Goal: Obtain resource: Download file/media

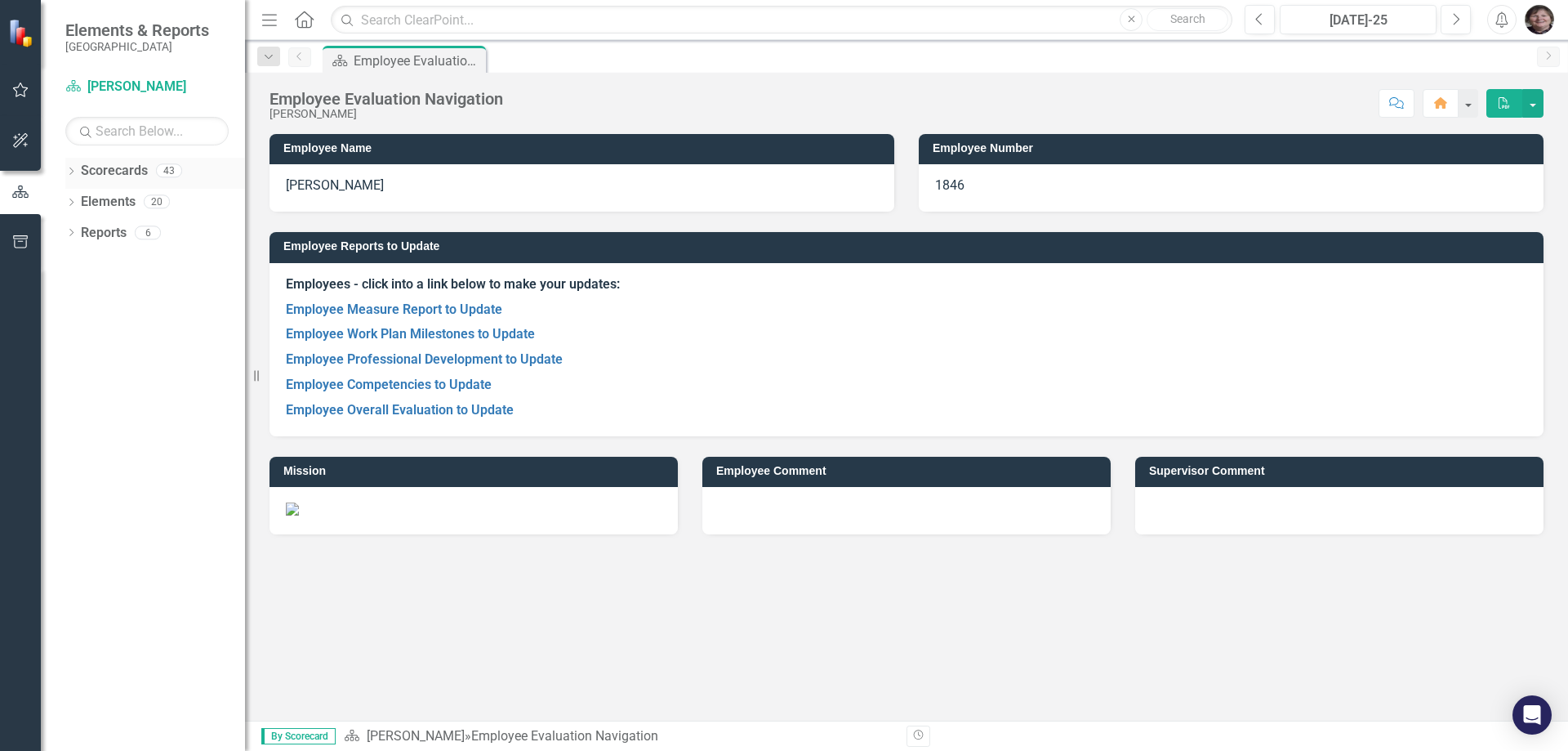
click at [79, 167] on div "Dropdown Scorecards 43" at bounding box center [155, 173] width 180 height 31
click at [65, 161] on div "Dropdown Scorecards 43 Dropdown Gunnison County Dropdown Emergency Management D…" at bounding box center [142, 454] width 204 height 593
click at [72, 174] on icon "Dropdown" at bounding box center [71, 173] width 11 height 9
click at [82, 203] on icon "Dropdown" at bounding box center [79, 200] width 12 height 10
click at [96, 264] on icon "Dropdown" at bounding box center [95, 263] width 12 height 10
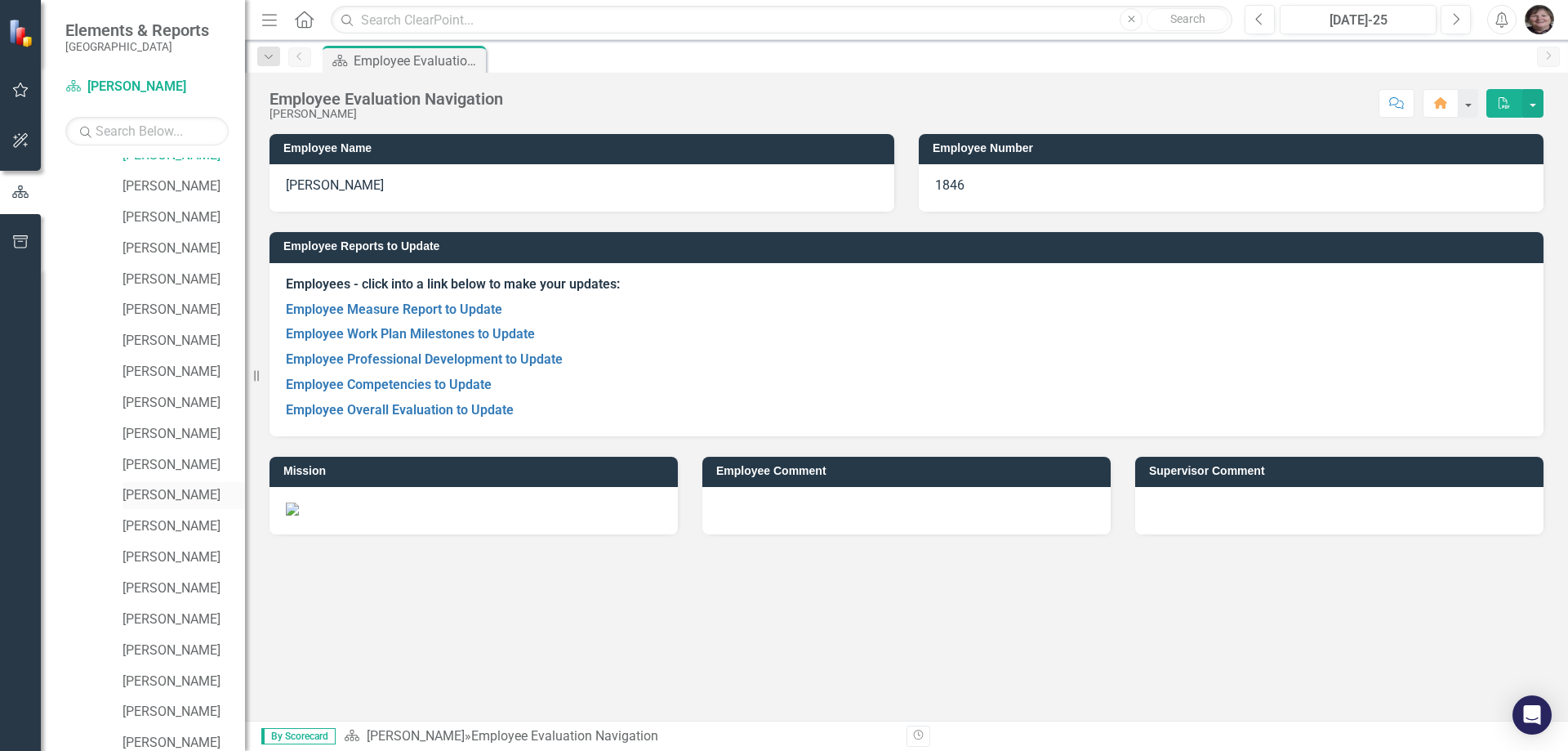
scroll to position [674, 0]
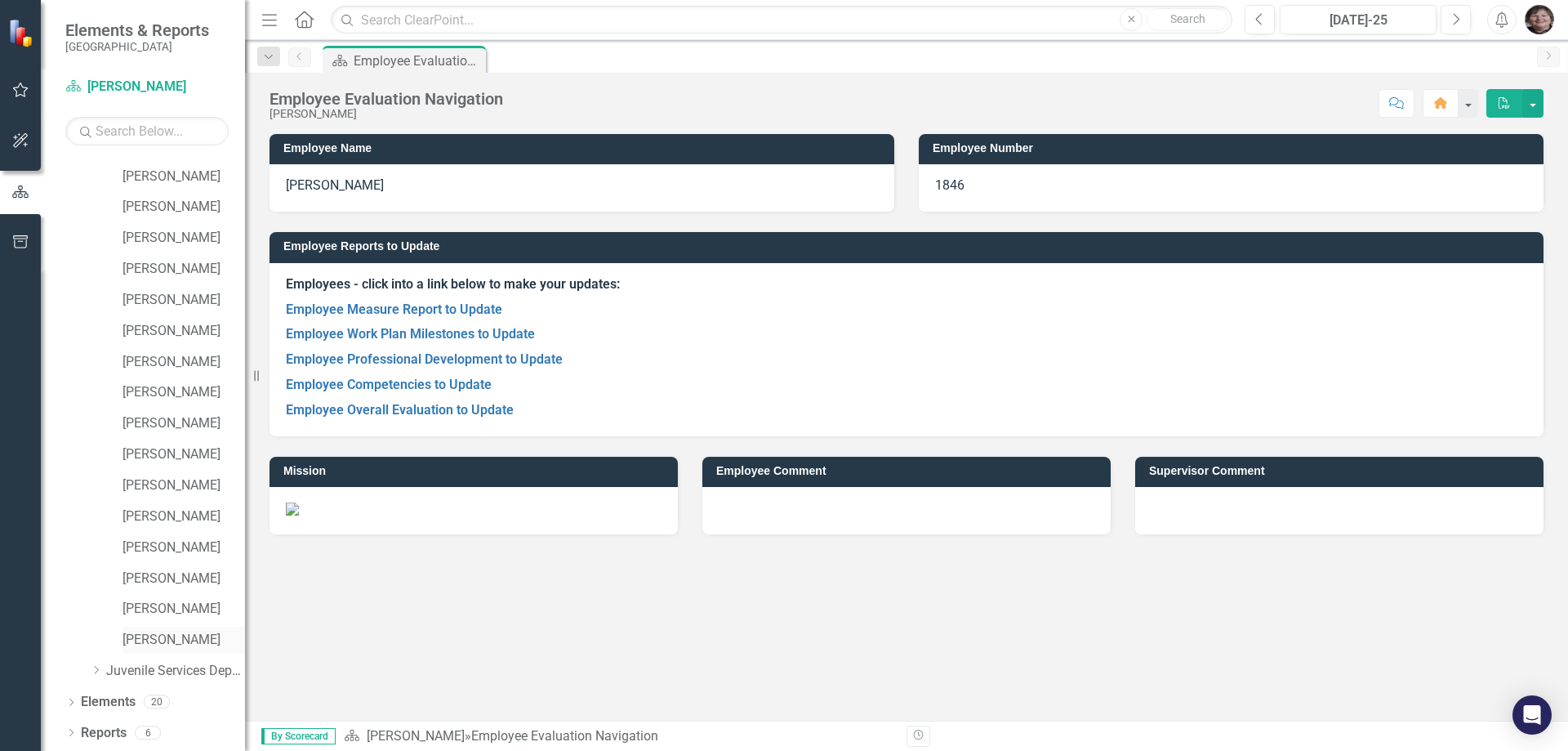
click at [171, 643] on link "[PERSON_NAME]" at bounding box center [184, 639] width 123 height 18
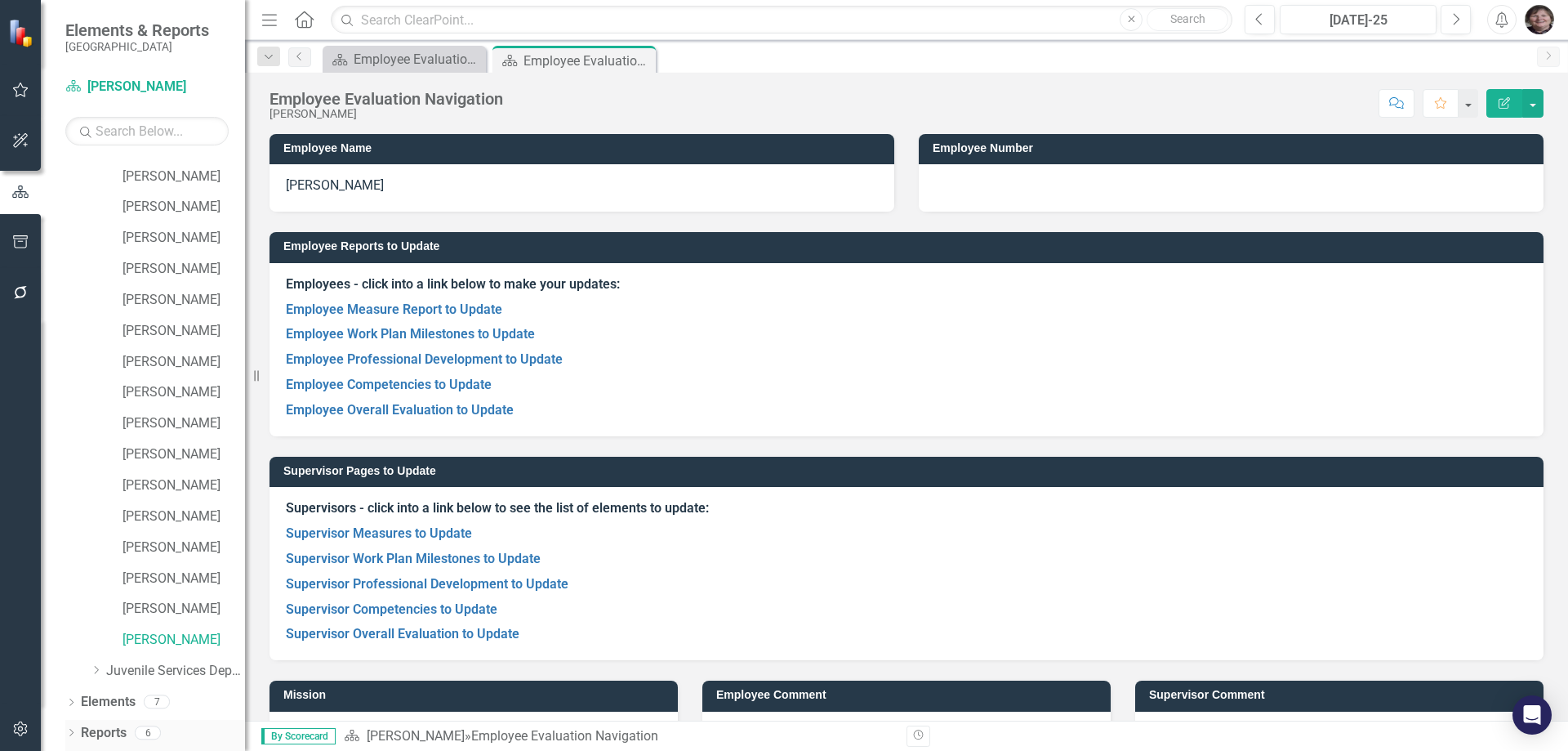
click at [75, 726] on div "Dropdown Reports 6" at bounding box center [155, 735] width 180 height 31
click at [70, 729] on div "Dropdown" at bounding box center [71, 734] width 11 height 14
click at [98, 725] on link "Reports" at bounding box center [104, 733] width 46 height 18
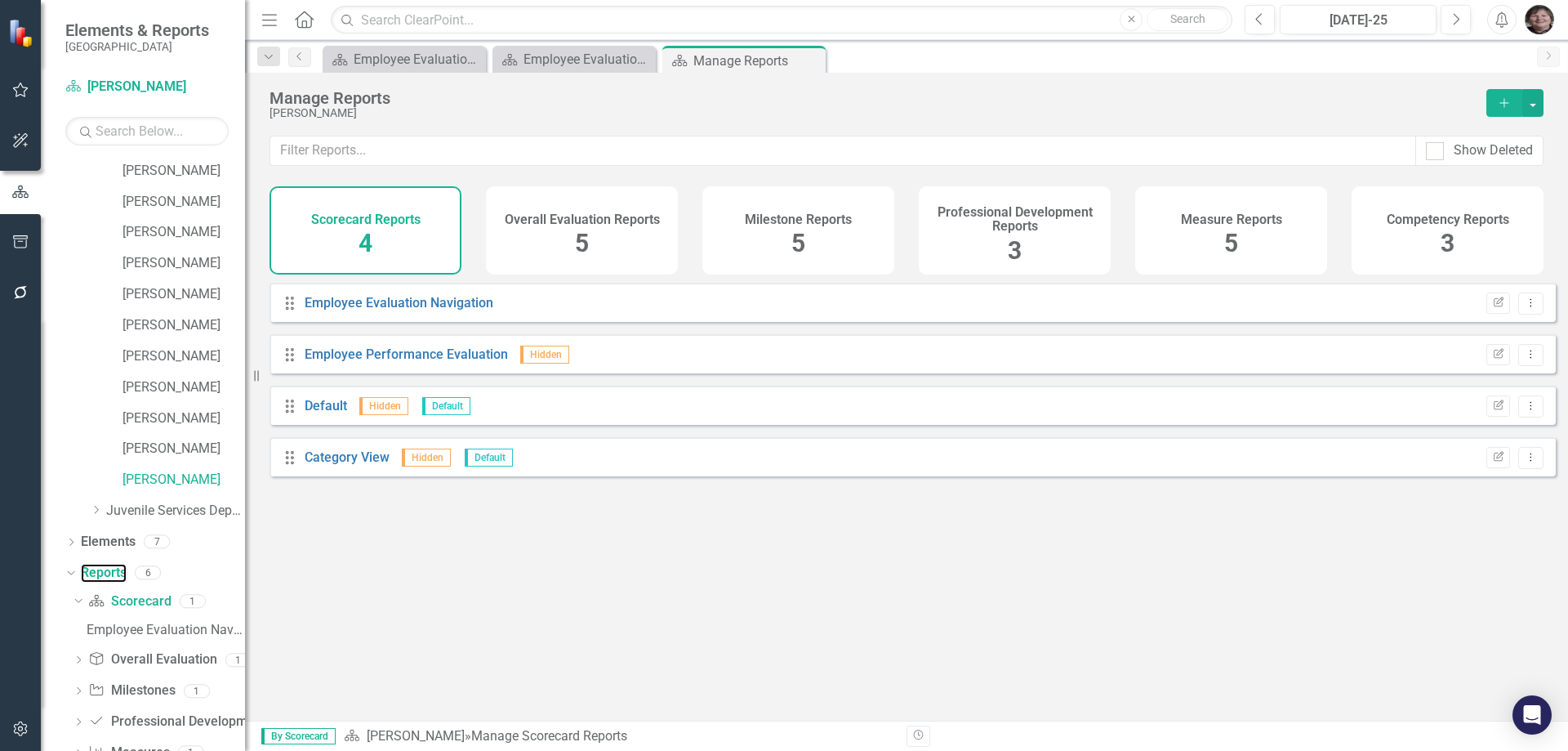
scroll to position [910, 0]
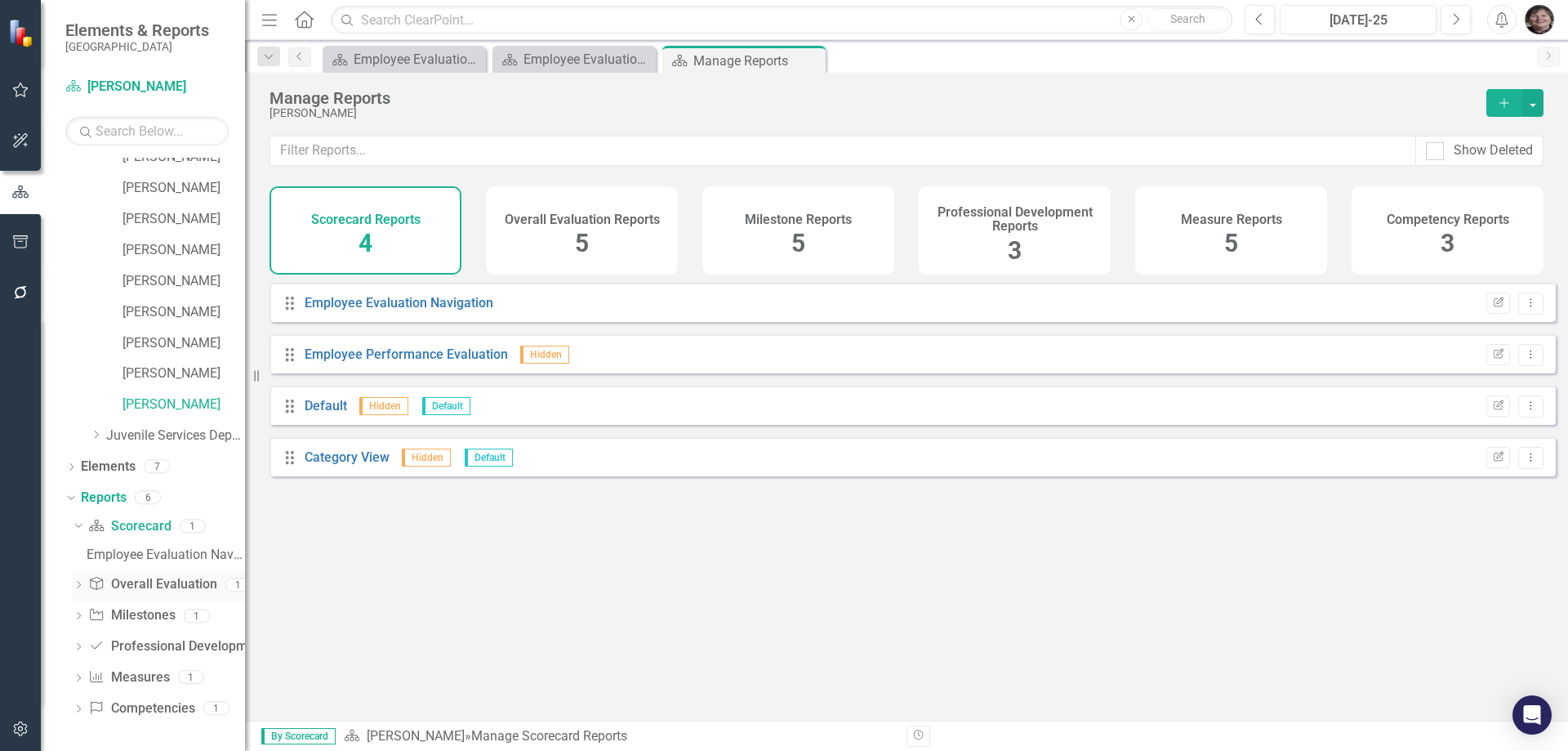
click at [125, 582] on link "Overall Evaluation Overall Evaluation" at bounding box center [152, 584] width 128 height 18
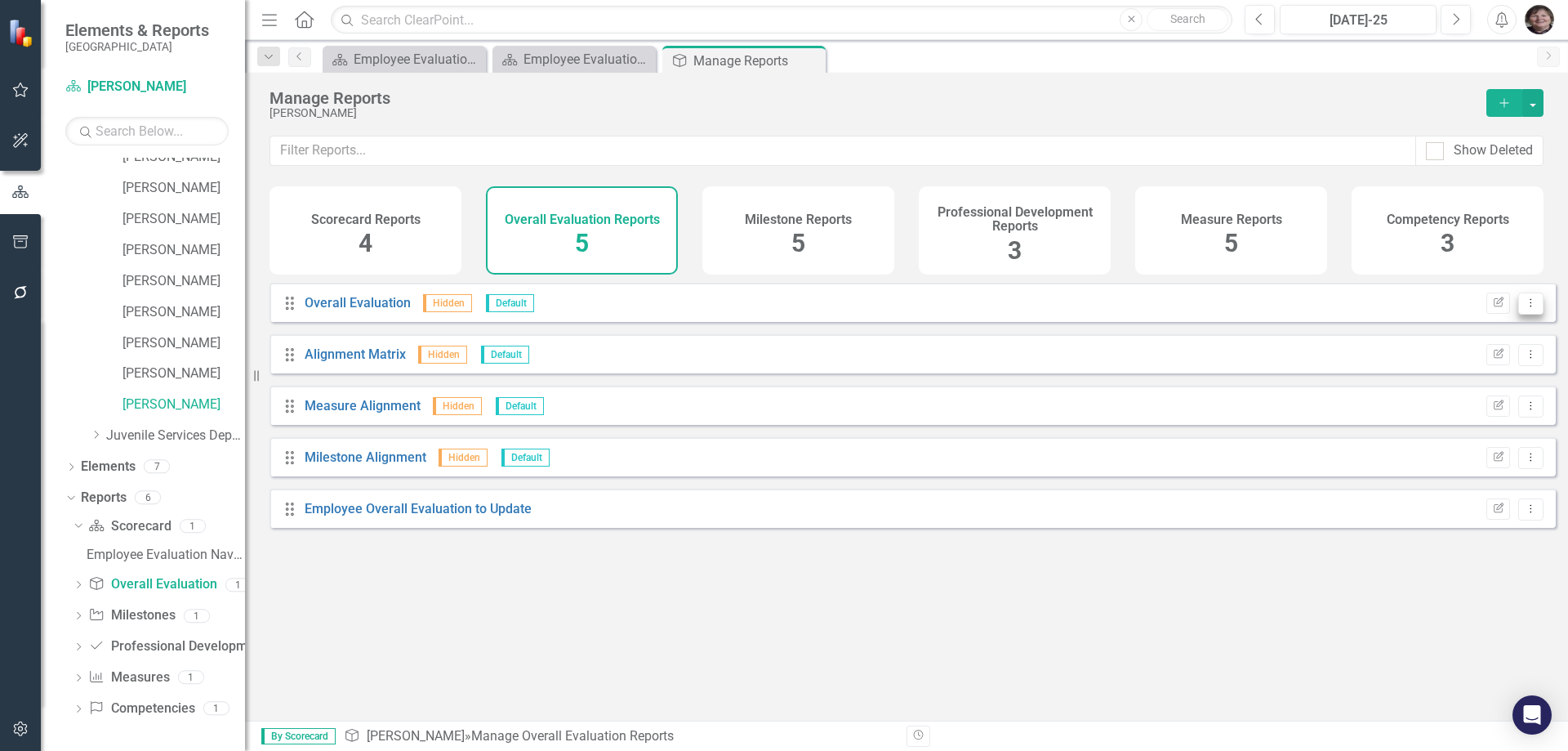
click at [1524, 308] on icon "Dropdown Menu" at bounding box center [1530, 303] width 14 height 11
click at [1491, 308] on icon "Edit Report" at bounding box center [1497, 303] width 12 height 10
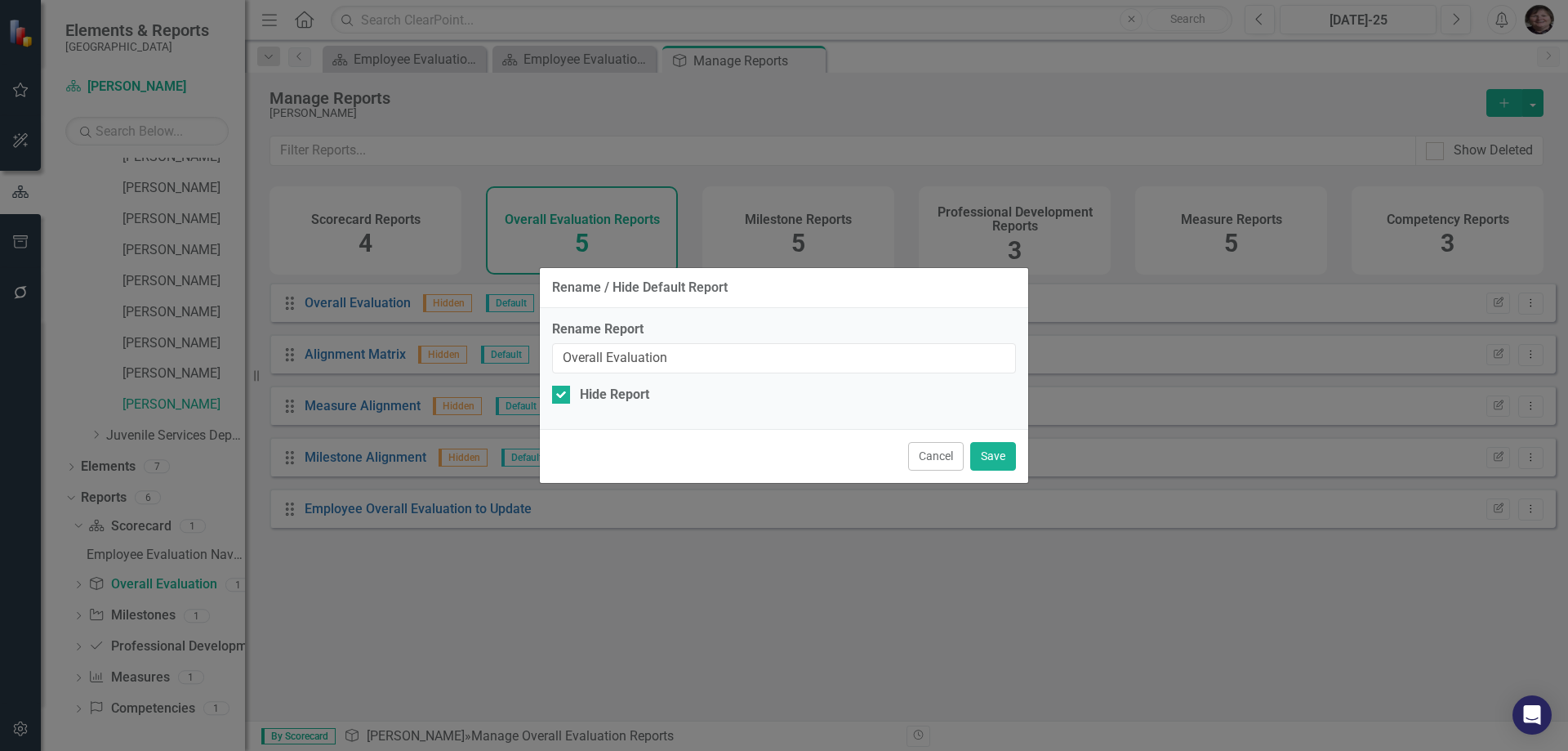
click at [667, 718] on div "Rename / Hide Default Report Rename Report Overall Evaluation Hide Report Cance…" at bounding box center [783, 376] width 490 height 751
click at [944, 455] on button "Cancel" at bounding box center [935, 456] width 55 height 29
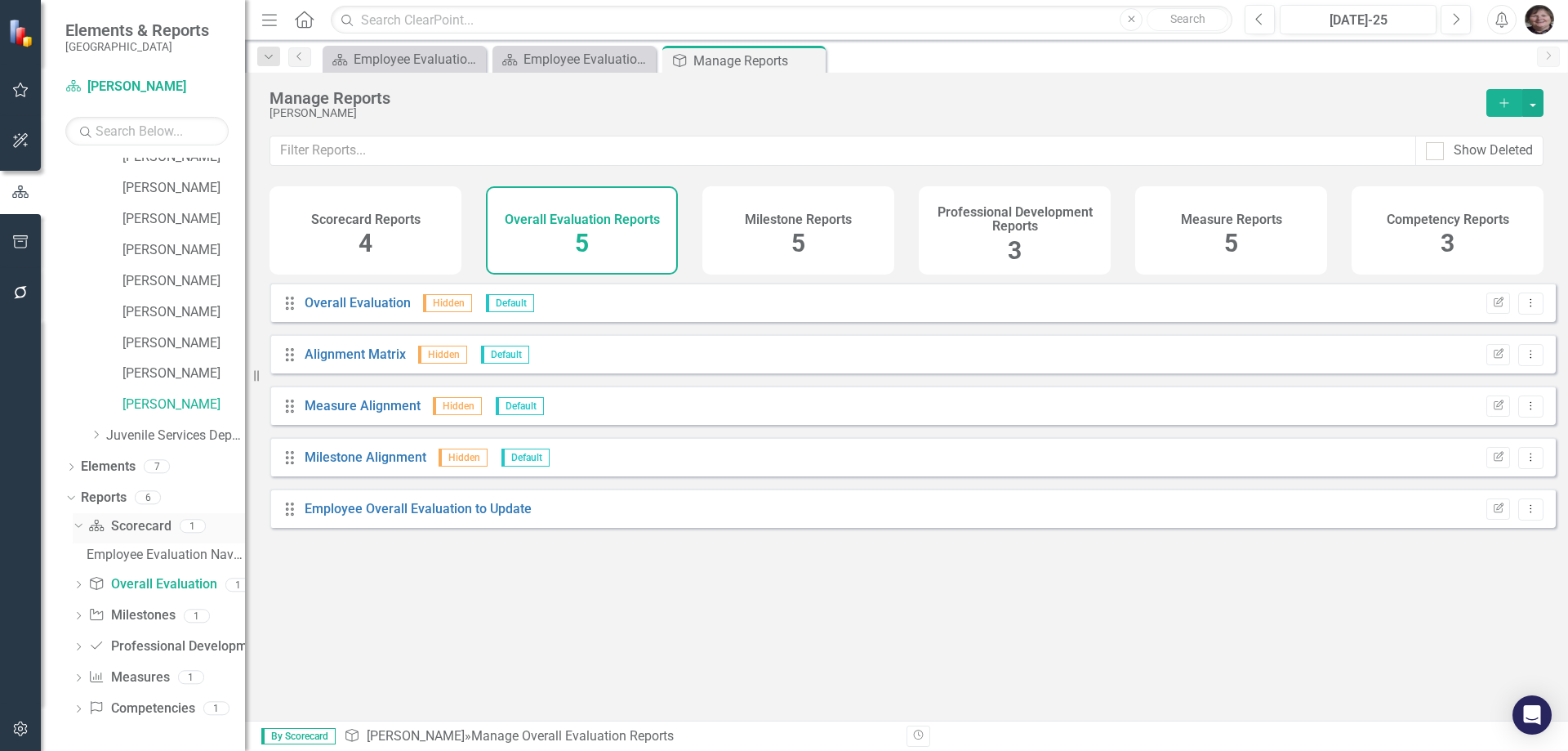
click at [132, 527] on link "Scorecard Scorecard" at bounding box center [129, 526] width 82 height 18
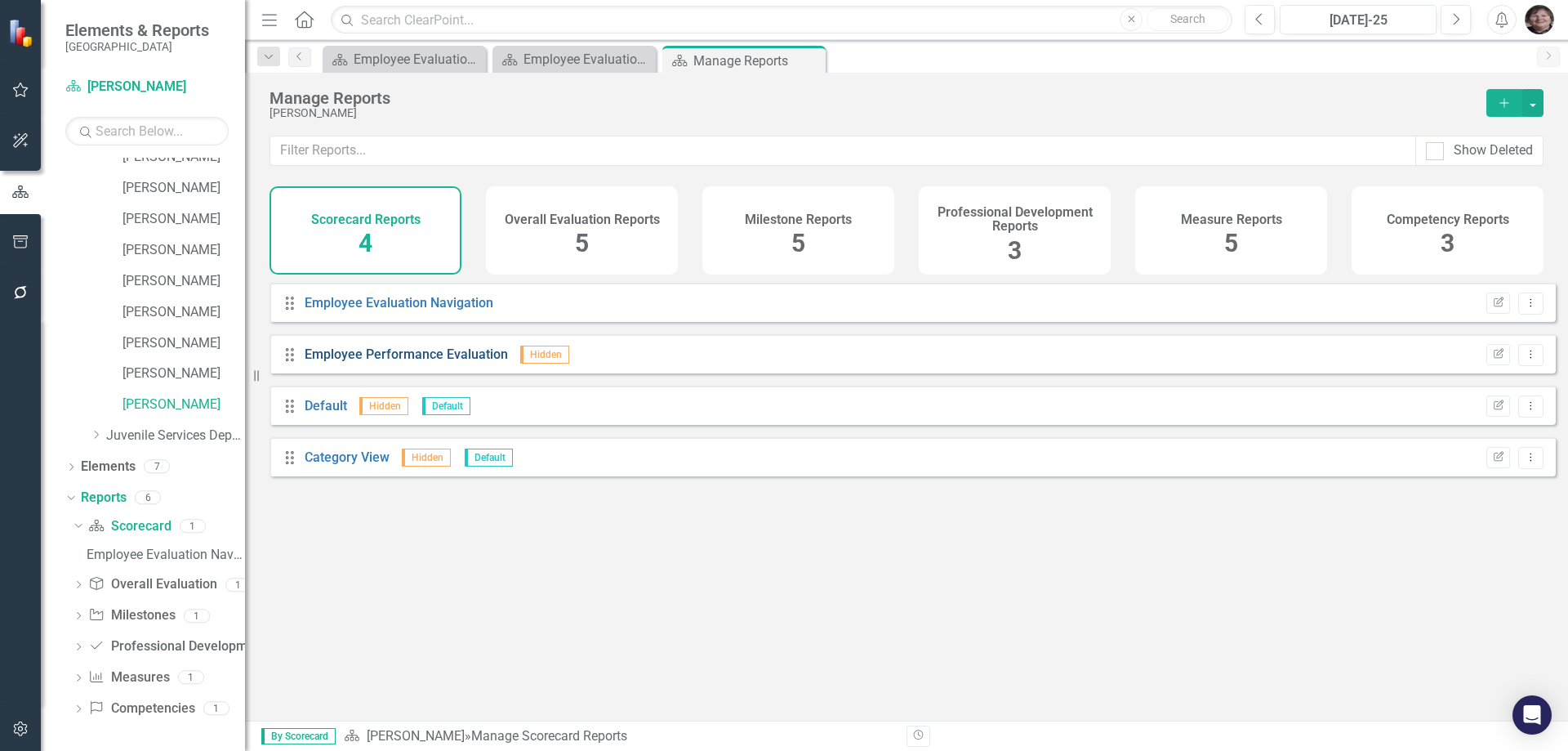
click at [469, 362] on link "Employee Performance Evaluation" at bounding box center [406, 353] width 203 height 16
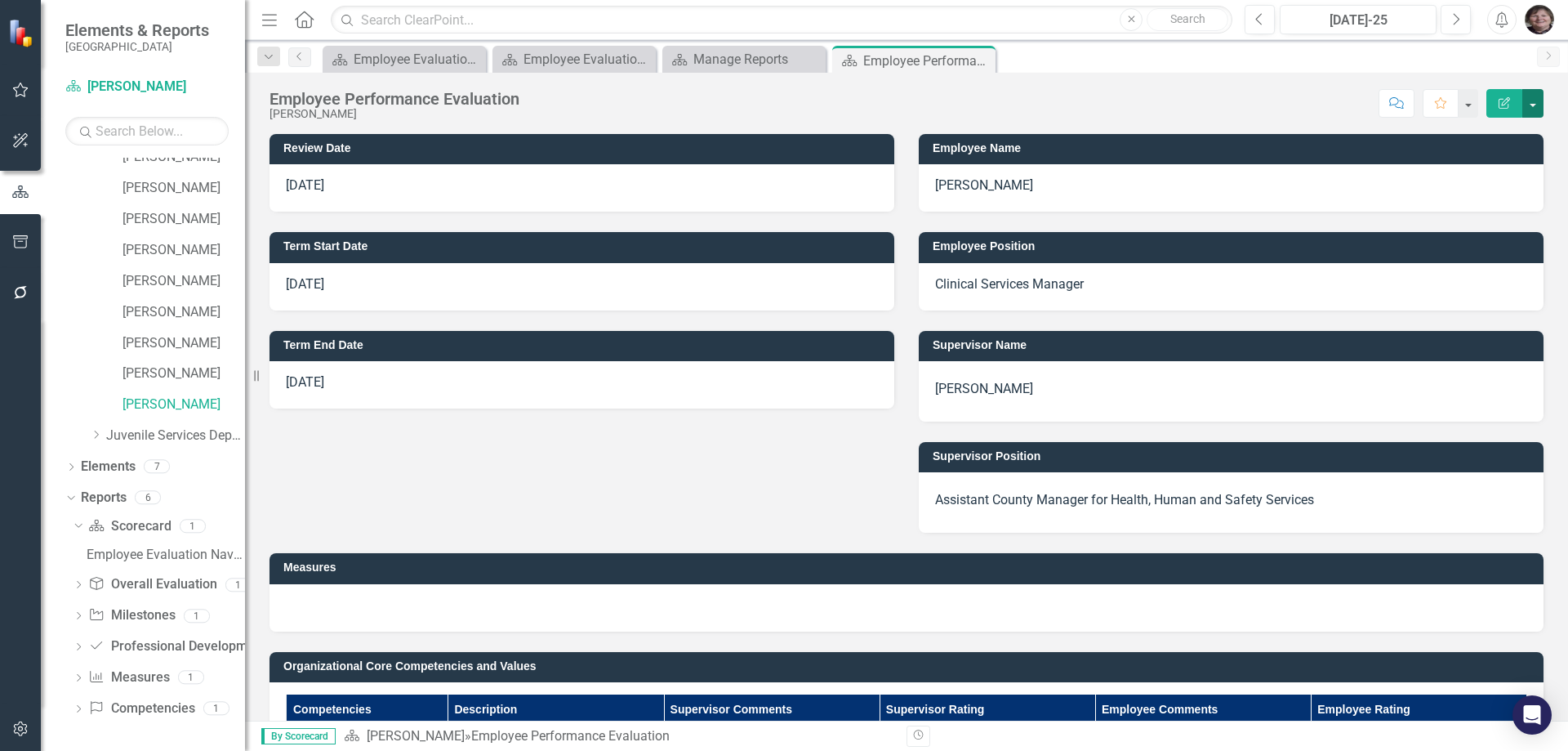
click at [1530, 96] on button "button" at bounding box center [1532, 102] width 21 height 29
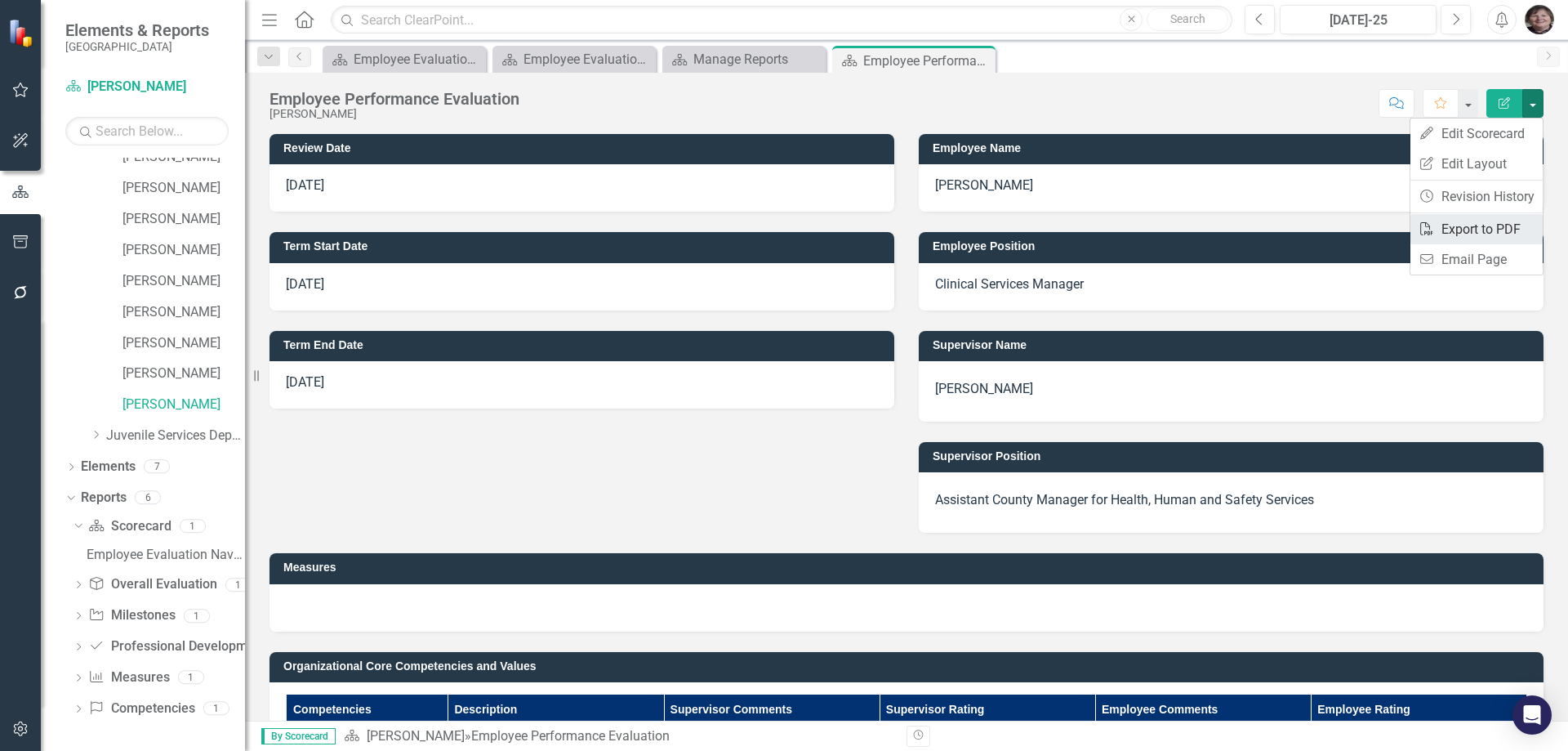
click at [1470, 236] on link "PDF Export to PDF" at bounding box center [1476, 229] width 132 height 30
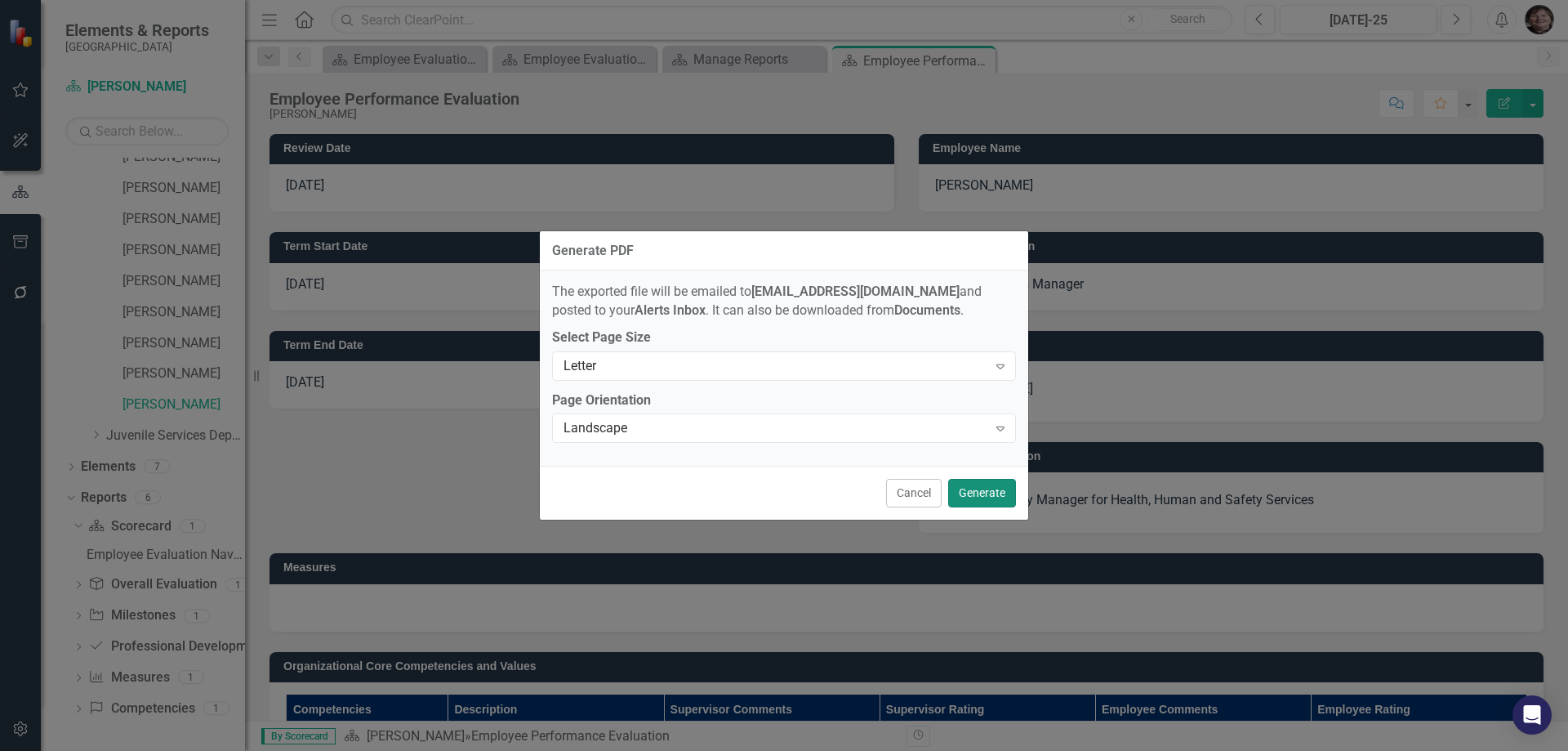
click at [971, 491] on button "Generate" at bounding box center [981, 493] width 67 height 29
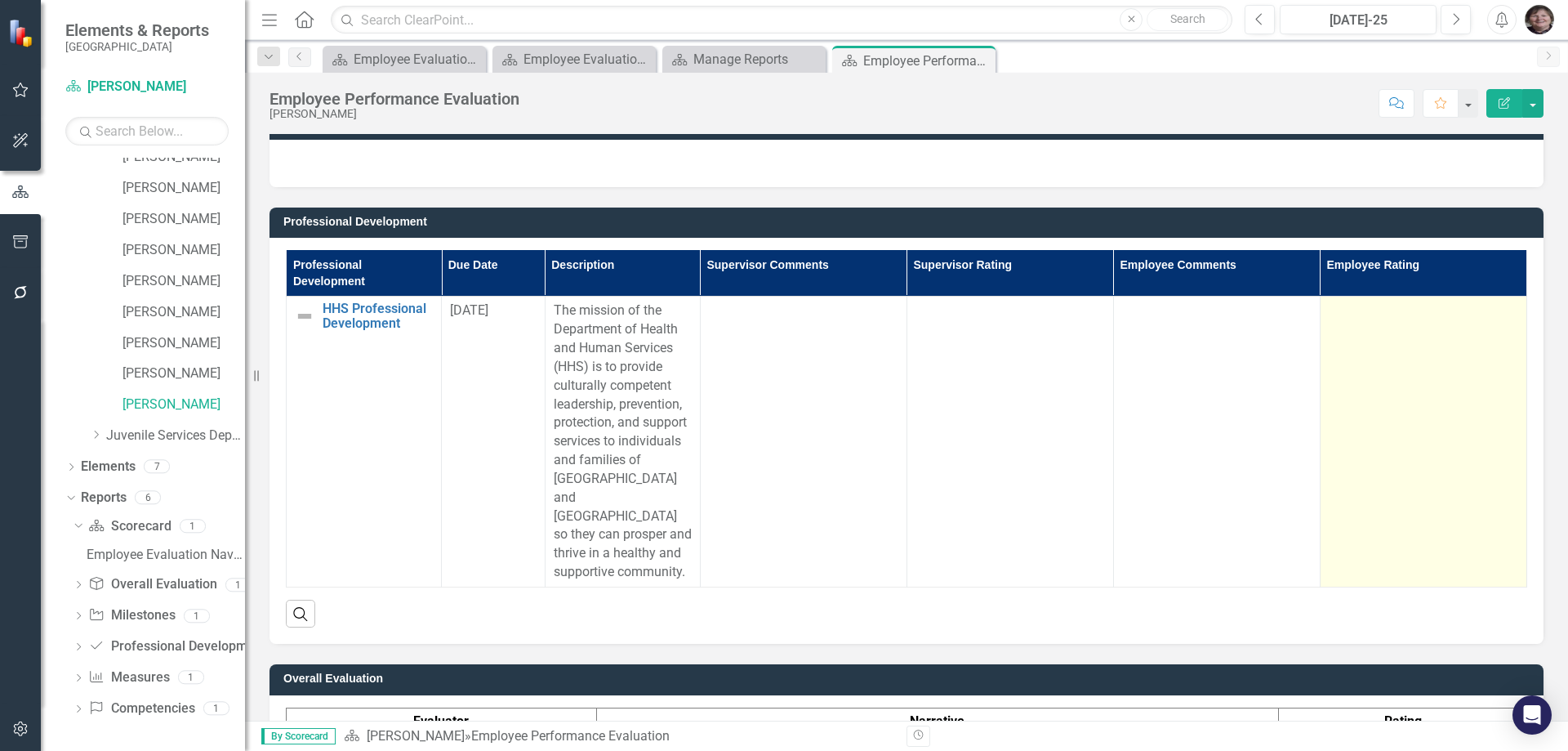
scroll to position [1551, 0]
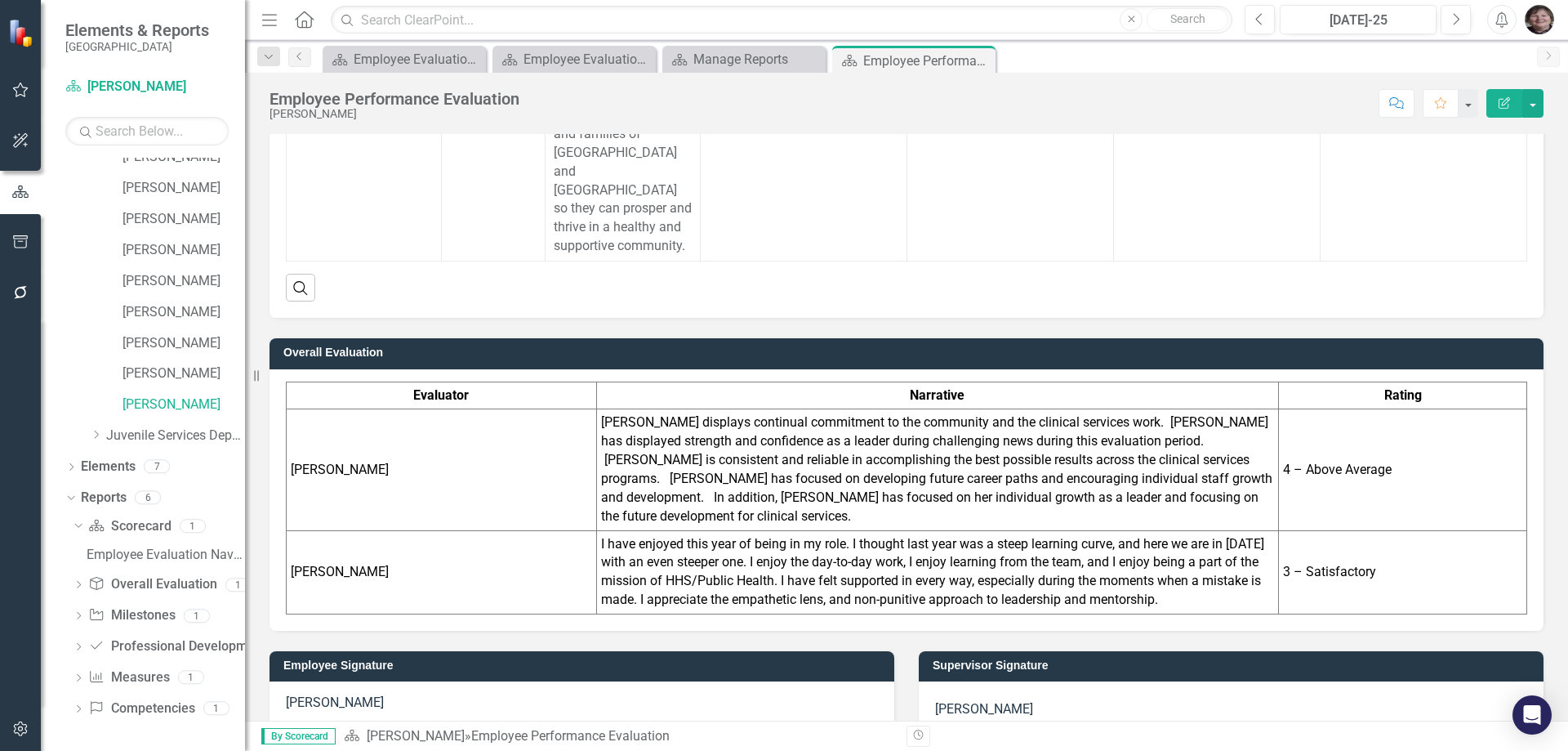
click at [1534, 18] on img "button" at bounding box center [1539, 19] width 30 height 30
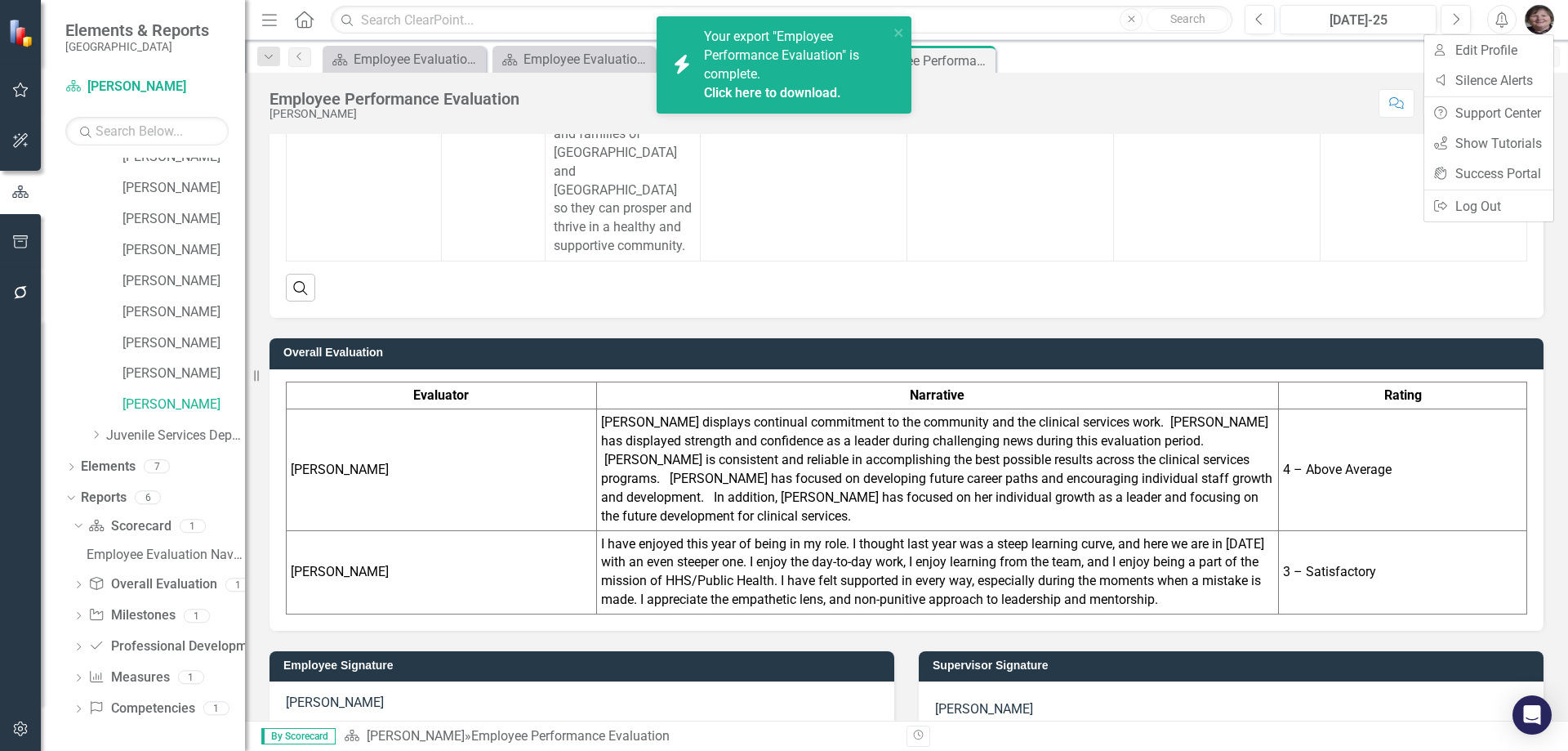
click at [1544, 23] on img "button" at bounding box center [1539, 19] width 30 height 30
click at [1539, 18] on img "button" at bounding box center [1539, 19] width 30 height 30
click at [1473, 209] on link "Logout Log Out" at bounding box center [1489, 206] width 129 height 30
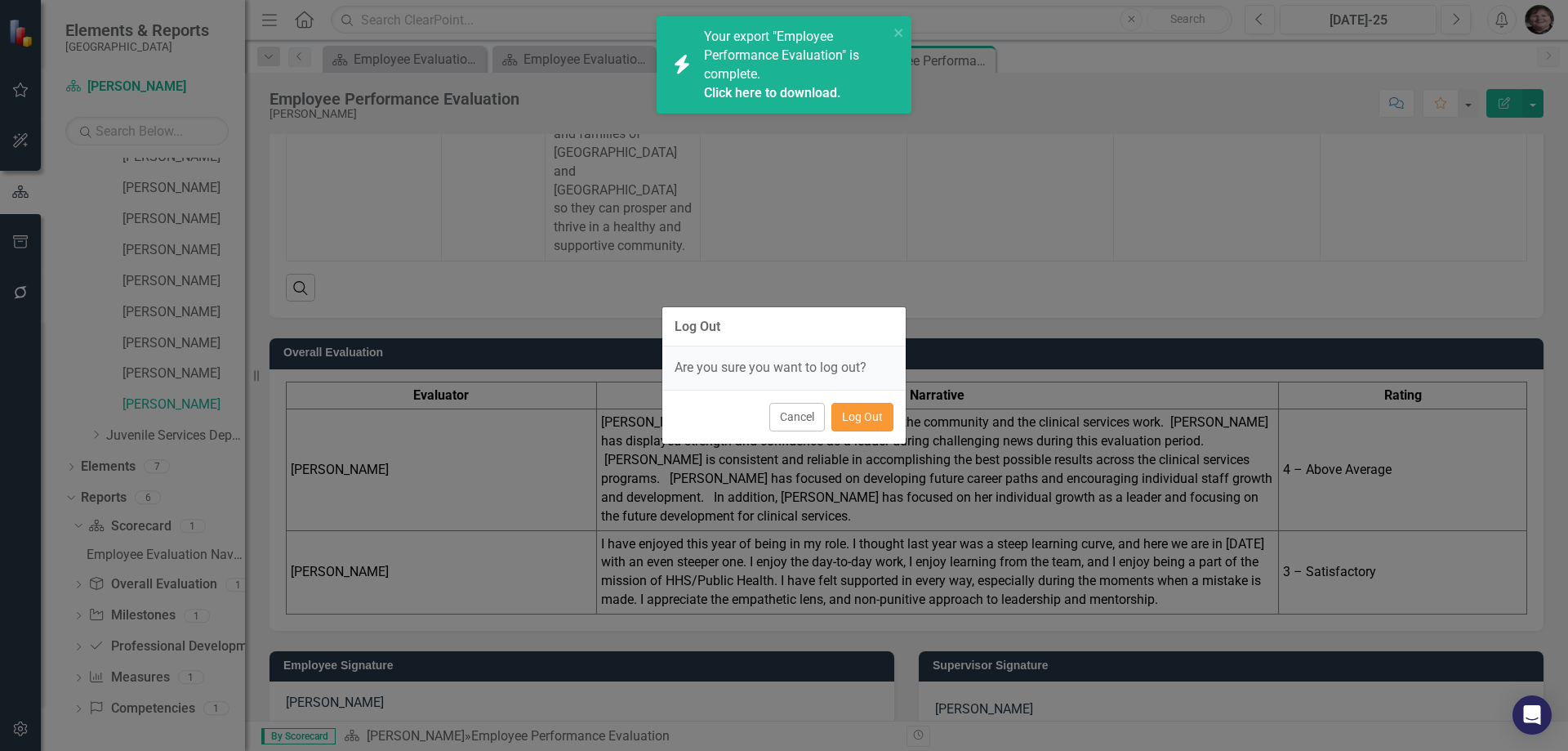
drag, startPoint x: 859, startPoint y: 423, endPoint x: 859, endPoint y: 402, distance: 21.0
click at [859, 423] on button "Log Out" at bounding box center [861, 416] width 62 height 29
